Goal: Task Accomplishment & Management: Use online tool/utility

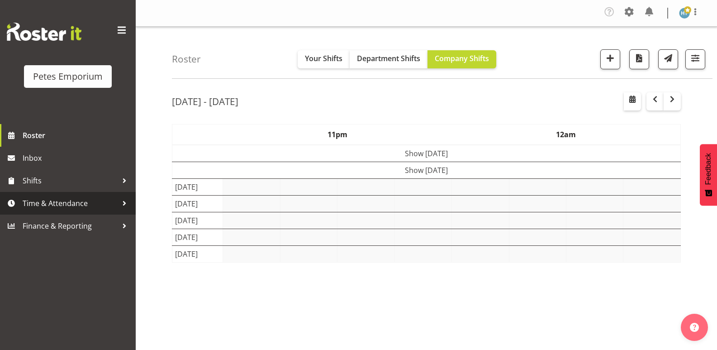
click at [40, 200] on span "Time & Attendance" at bounding box center [70, 203] width 95 height 14
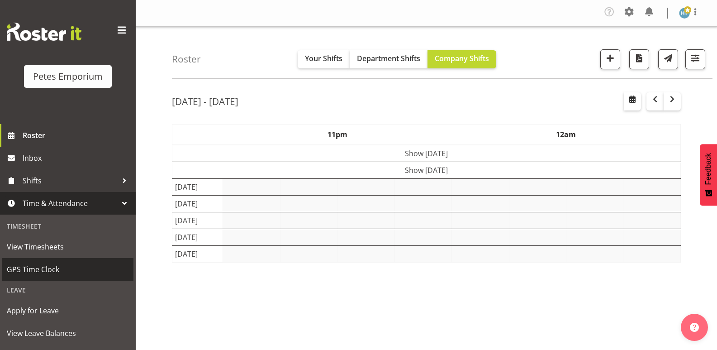
click at [40, 264] on span "GPS Time Clock" at bounding box center [68, 269] width 122 height 14
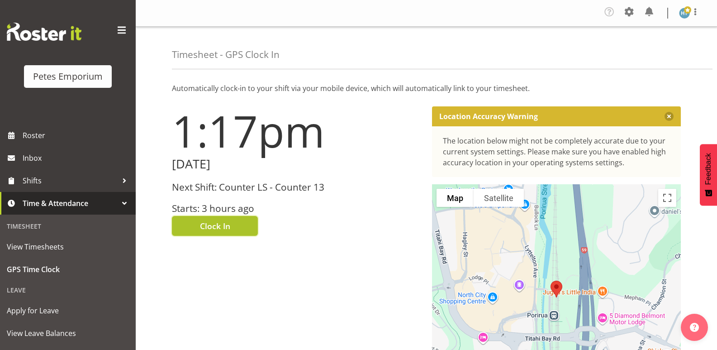
click at [225, 225] on span "Clock In" at bounding box center [215, 226] width 30 height 12
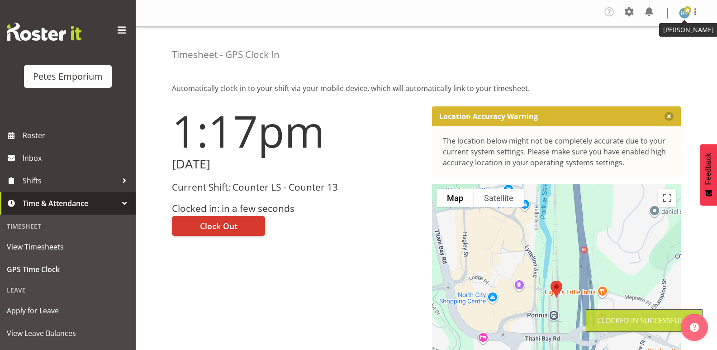
click at [682, 17] on img at bounding box center [684, 13] width 11 height 11
click at [648, 50] on link "Log Out" at bounding box center [657, 50] width 87 height 16
